Goal: Task Accomplishment & Management: Use online tool/utility

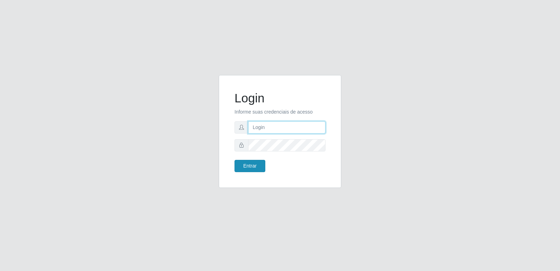
type input "[PERSON_NAME][EMAIL_ADDRESS][DOMAIN_NAME]"
click at [261, 167] on button "Entrar" at bounding box center [249, 166] width 31 height 12
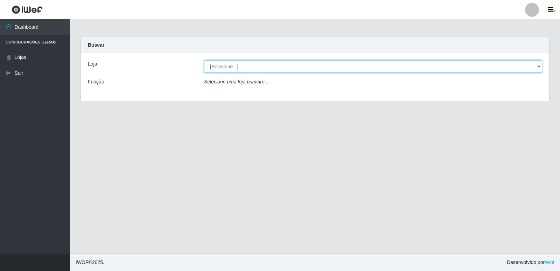
click at [541, 66] on select "[Selecione...] Hiper Queiroz - [GEOGRAPHIC_DATA] [GEOGRAPHIC_DATA] [GEOGRAPHIC_…" at bounding box center [373, 66] width 338 height 12
select select "516"
click at [204, 60] on select "[Selecione...] Hiper Queiroz - [GEOGRAPHIC_DATA] [GEOGRAPHIC_DATA] [GEOGRAPHIC_…" at bounding box center [373, 66] width 338 height 12
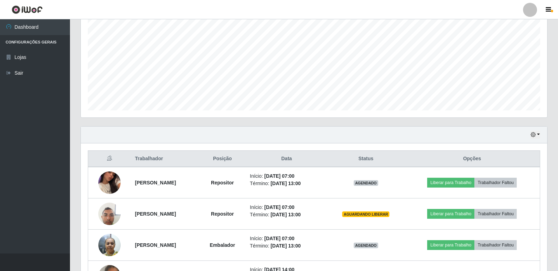
scroll to position [175, 0]
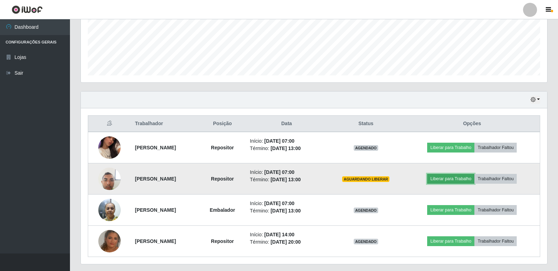
click at [451, 178] on button "Liberar para Trabalho" at bounding box center [450, 179] width 47 height 10
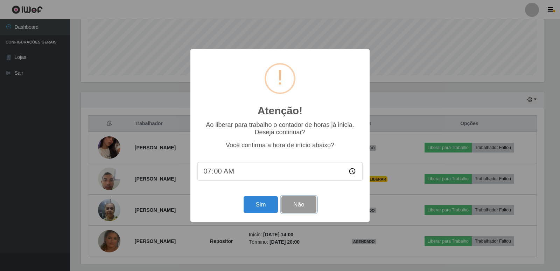
click at [304, 203] on button "Não" at bounding box center [298, 204] width 35 height 16
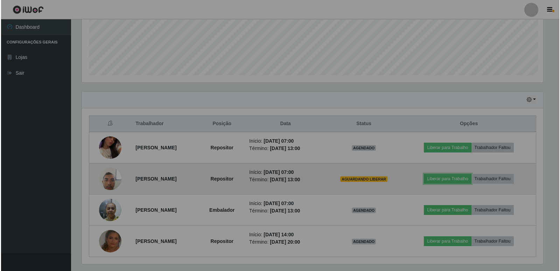
scroll to position [145, 466]
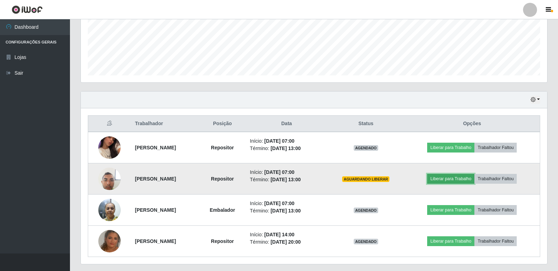
click at [439, 177] on button "Liberar para Trabalho" at bounding box center [450, 179] width 47 height 10
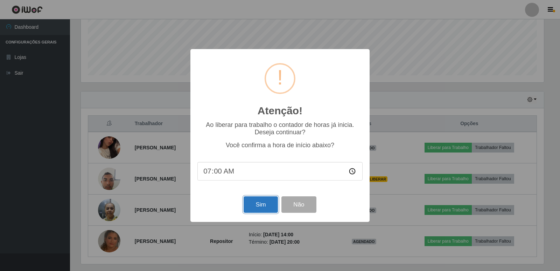
click at [269, 200] on button "Sim" at bounding box center [261, 204] width 34 height 16
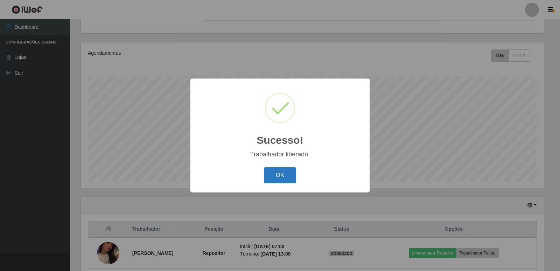
click at [284, 174] on button "OK" at bounding box center [280, 175] width 33 height 16
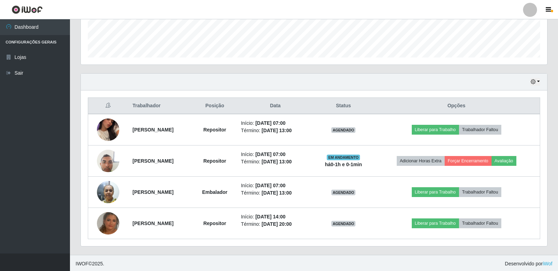
scroll to position [194, 0]
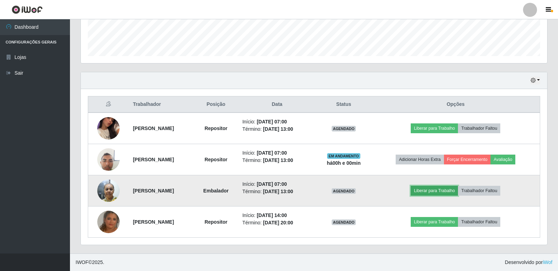
click at [458, 191] on button "Liberar para Trabalho" at bounding box center [434, 190] width 47 height 10
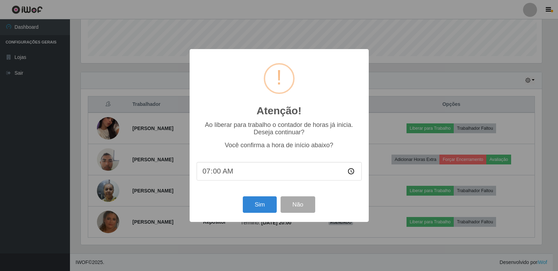
scroll to position [145, 463]
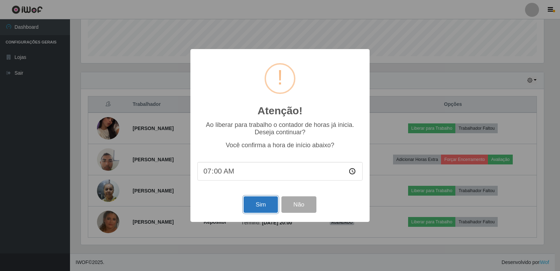
click at [266, 208] on button "Sim" at bounding box center [261, 204] width 34 height 16
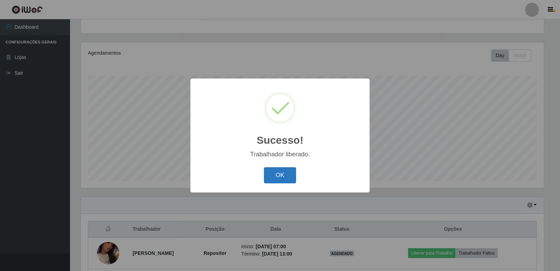
click at [271, 176] on button "OK" at bounding box center [280, 175] width 33 height 16
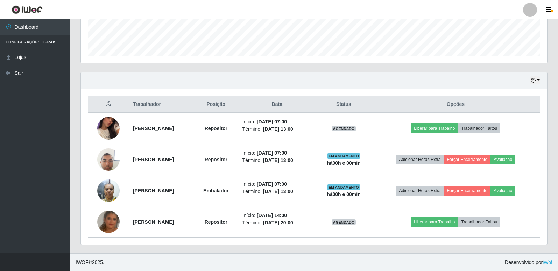
scroll to position [159, 0]
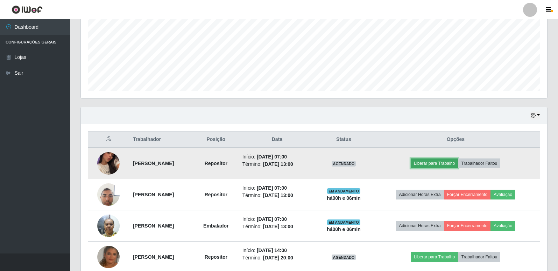
click at [435, 163] on button "Liberar para Trabalho" at bounding box center [434, 163] width 47 height 10
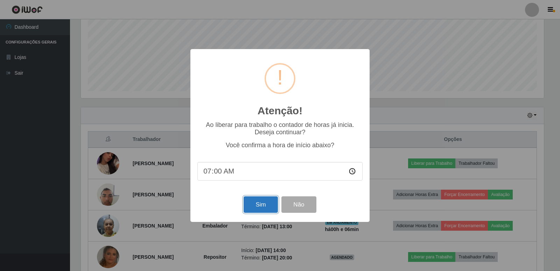
click at [256, 206] on button "Sim" at bounding box center [261, 204] width 34 height 16
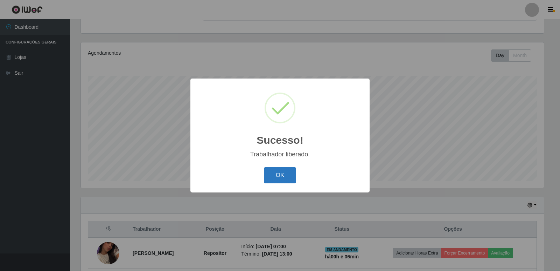
click at [285, 179] on button "OK" at bounding box center [280, 175] width 33 height 16
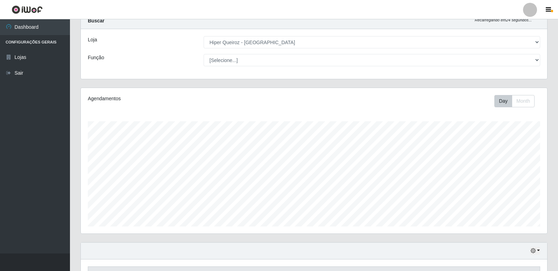
scroll to position [0, 0]
